Goal: Navigation & Orientation: Find specific page/section

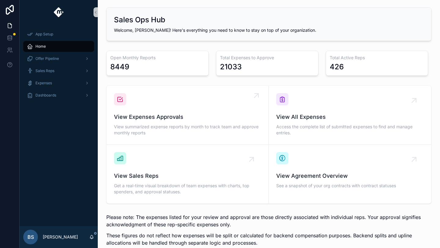
click at [167, 119] on span "View Expenses Approvals" at bounding box center [187, 117] width 147 height 9
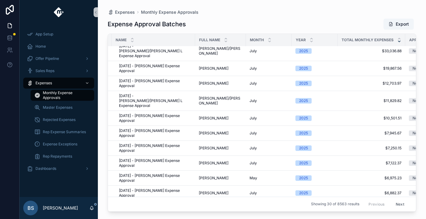
scroll to position [0, 9]
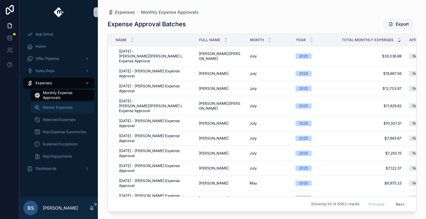
click at [70, 112] on div "Master Expenses" at bounding box center [62, 108] width 56 height 10
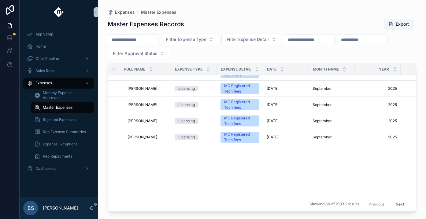
scroll to position [16, 0]
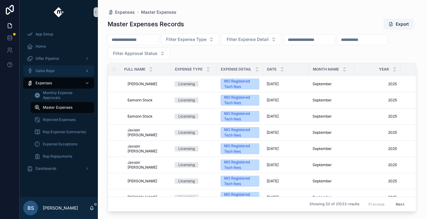
click at [86, 72] on icon "scrollable content" at bounding box center [87, 71] width 4 height 4
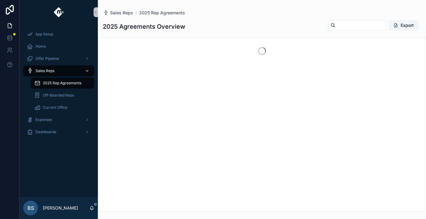
click at [86, 71] on icon "scrollable content" at bounding box center [87, 71] width 4 height 4
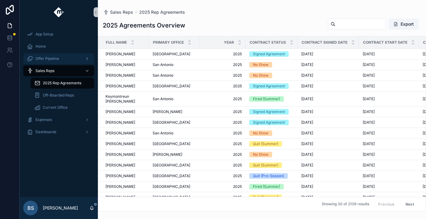
click at [86, 62] on div "scrollable content" at bounding box center [87, 59] width 8 height 10
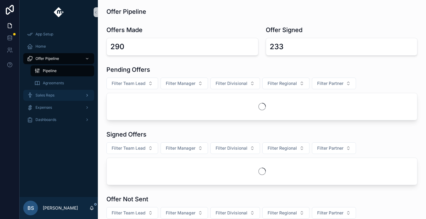
click at [73, 95] on div "Sales Reps" at bounding box center [59, 95] width 64 height 10
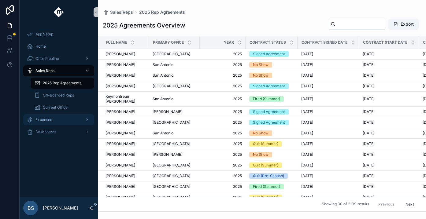
click at [81, 123] on div "Expenses" at bounding box center [59, 120] width 64 height 10
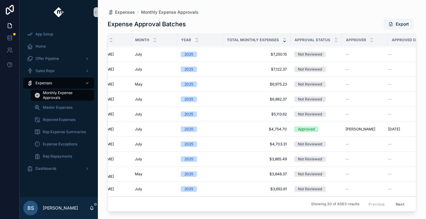
scroll to position [99, 136]
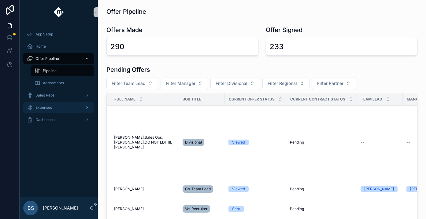
click at [87, 107] on icon "scrollable content" at bounding box center [86, 108] width 1 height 2
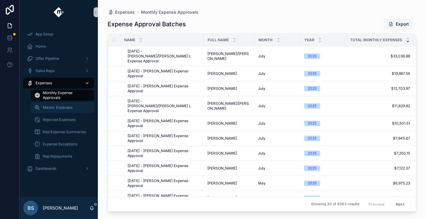
click at [72, 108] on span "Master Expenses" at bounding box center [58, 107] width 30 height 5
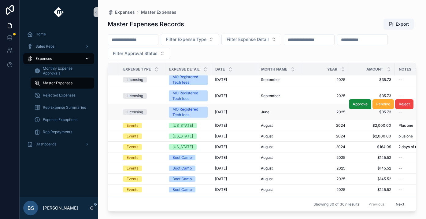
scroll to position [0, 52]
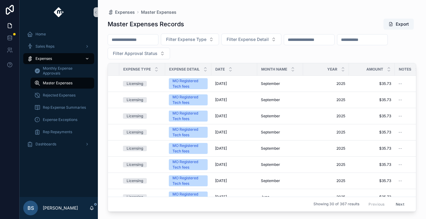
click at [73, 85] on div "Master Expenses" at bounding box center [62, 83] width 56 height 10
click at [84, 58] on div "scrollable content" at bounding box center [87, 59] width 8 height 10
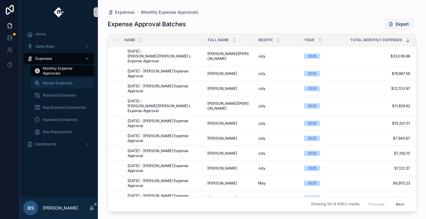
click at [63, 85] on span "Master Expenses" at bounding box center [58, 83] width 30 height 5
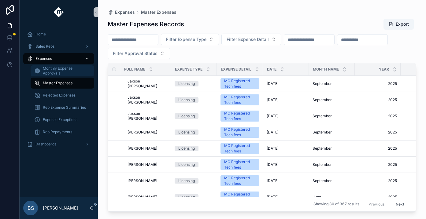
click at [67, 72] on span "Monthly Expense Approvals" at bounding box center [65, 71] width 45 height 10
